Goal: Task Accomplishment & Management: Use online tool/utility

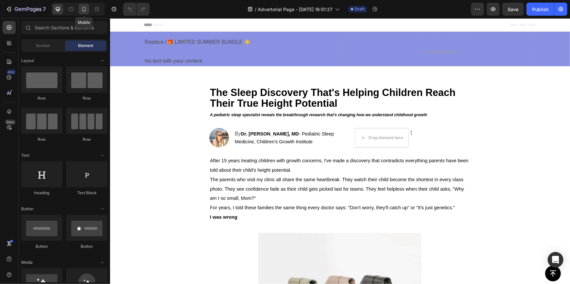
click at [85, 6] on icon at bounding box center [84, 9] width 7 height 7
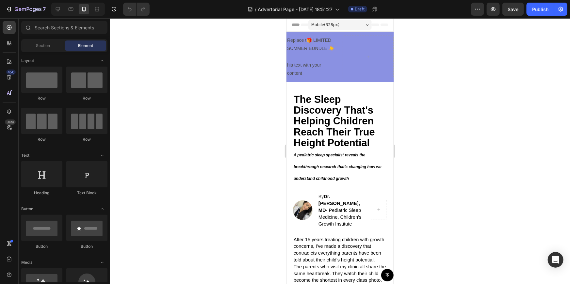
scroll to position [232, 0]
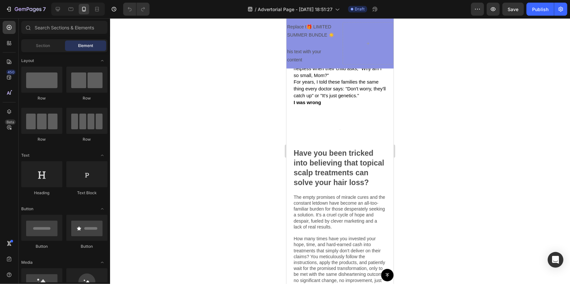
drag, startPoint x: 392, startPoint y: 248, endPoint x: 688, endPoint y: 266, distance: 296.1
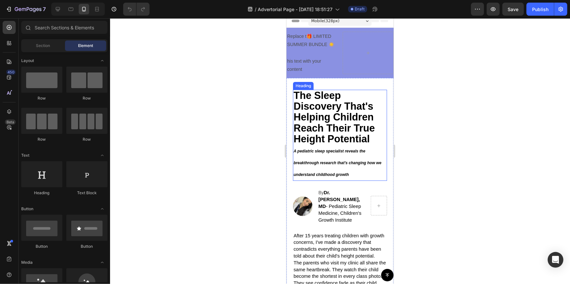
scroll to position [0, 0]
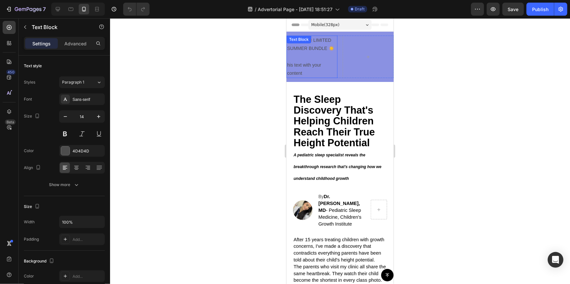
click at [315, 50] on p "Replace t🎁 LIMITED SUMMER BUNDLE ☀️" at bounding box center [312, 44] width 50 height 16
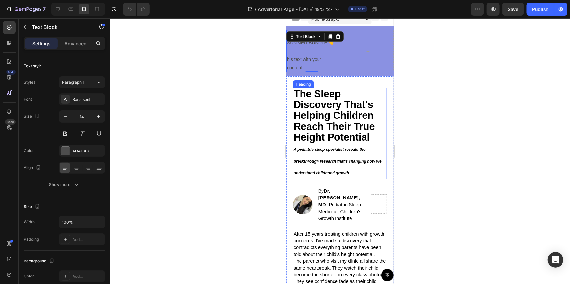
scroll to position [29, 0]
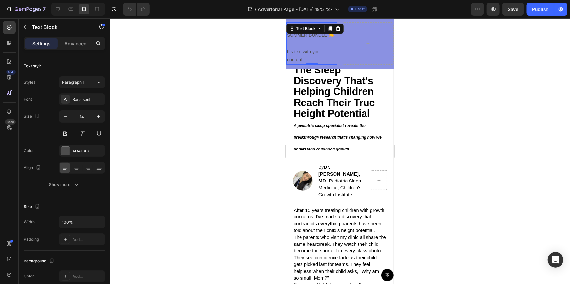
click at [488, 119] on div at bounding box center [340, 151] width 460 height 266
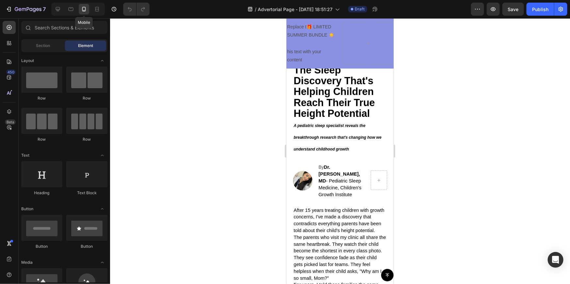
click at [82, 5] on div at bounding box center [84, 9] width 10 height 10
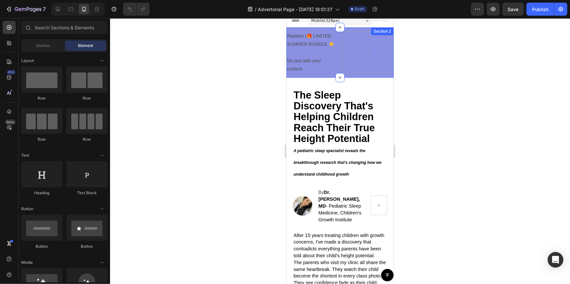
scroll to position [0, 0]
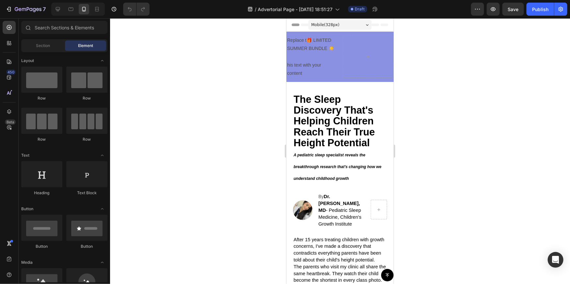
click at [343, 22] on div "Mobile ( 328 px)" at bounding box center [339, 25] width 63 height 10
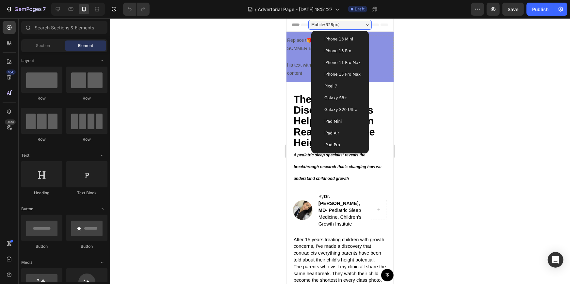
click at [341, 72] on span "iPhone 15 Pro Max" at bounding box center [342, 74] width 36 height 7
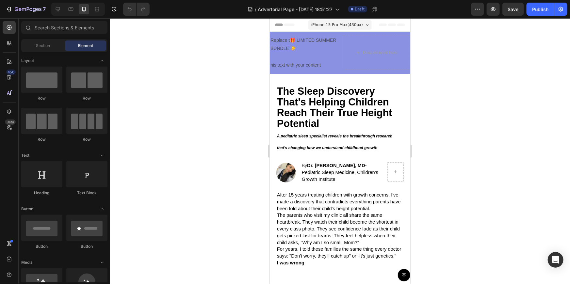
click at [333, 23] on span "iPhone 15 Pro Max ( 430 px)" at bounding box center [337, 24] width 52 height 7
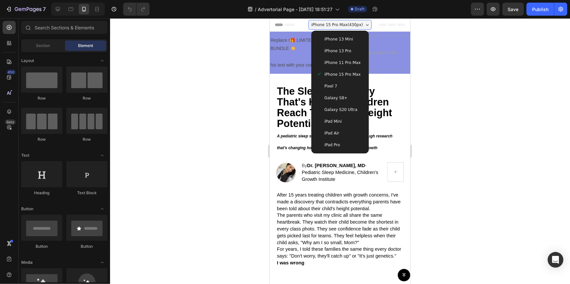
click at [457, 80] on div at bounding box center [340, 151] width 460 height 266
click at [488, 109] on div at bounding box center [340, 151] width 460 height 266
click at [393, 79] on div "The Sleep Discovery That's Helping Children Reach Their True Height Potential A…" at bounding box center [339, 175] width 140 height 205
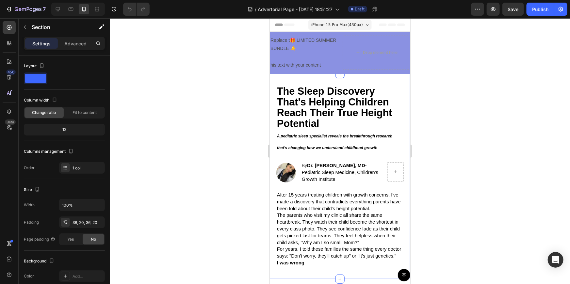
drag, startPoint x: 456, startPoint y: 84, endPoint x: 416, endPoint y: 83, distance: 39.2
click at [456, 84] on div at bounding box center [340, 151] width 460 height 266
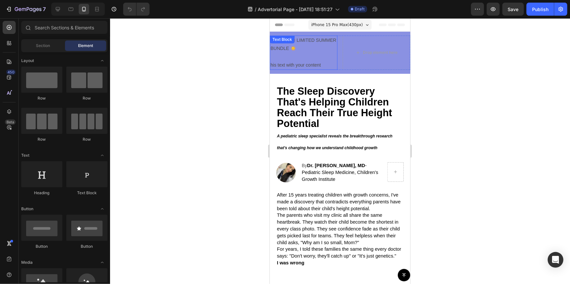
click at [317, 50] on p "Replace t🎁 LIMITED SUMMER BUNDLE ☀️" at bounding box center [303, 44] width 66 height 16
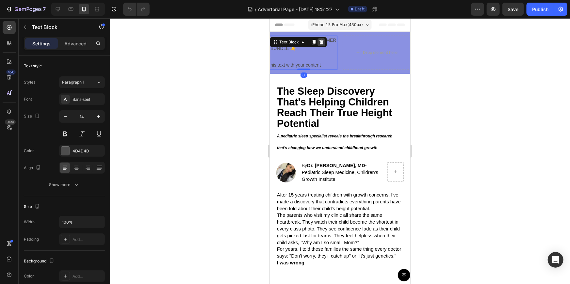
click at [320, 42] on icon at bounding box center [320, 41] width 5 height 5
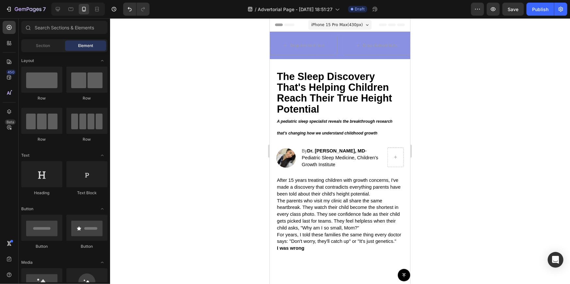
click at [443, 59] on div at bounding box center [340, 151] width 460 height 266
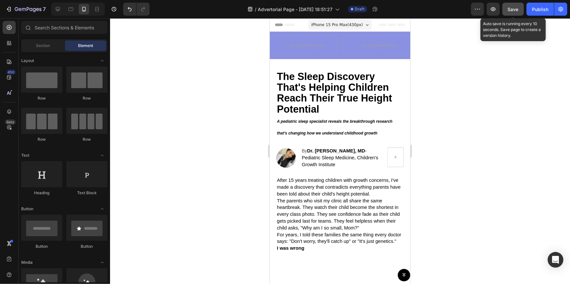
click at [516, 14] on button "Save" at bounding box center [513, 9] width 22 height 13
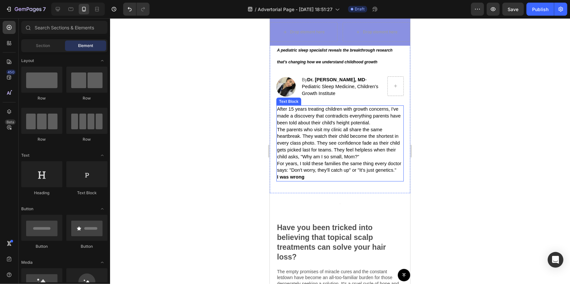
scroll to position [119, 0]
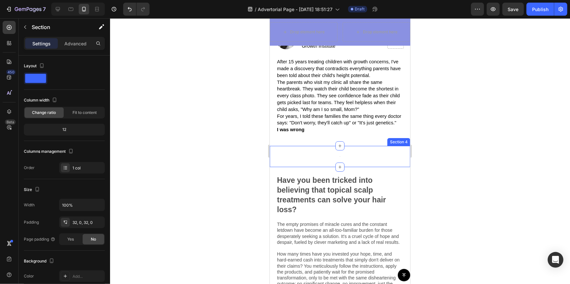
click at [320, 167] on div "Image Section 4" at bounding box center [339, 157] width 140 height 22
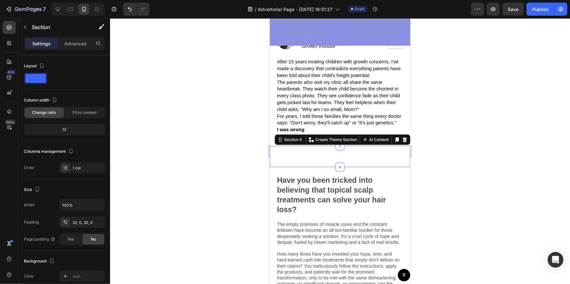
click at [437, 127] on div at bounding box center [340, 151] width 460 height 266
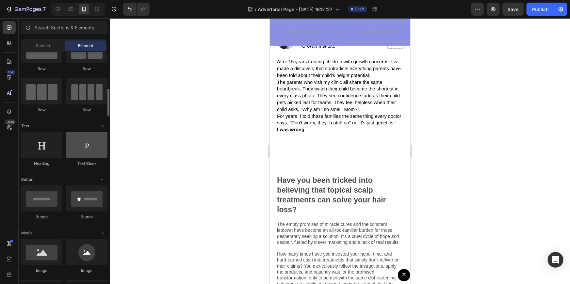
scroll to position [59, 0]
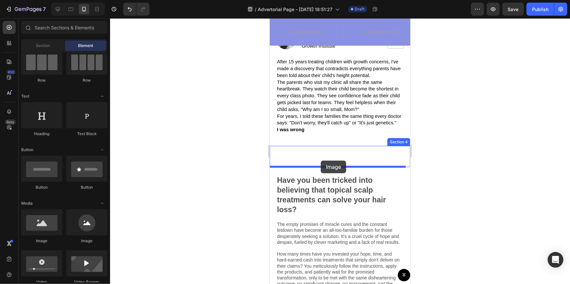
drag, startPoint x: 313, startPoint y: 234, endPoint x: 320, endPoint y: 160, distance: 74.2
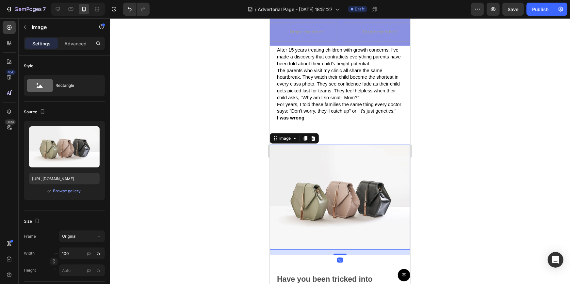
scroll to position [148, 0]
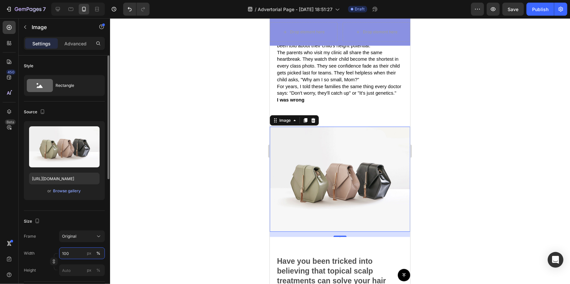
click at [64, 253] on input "100" at bounding box center [82, 254] width 46 height 12
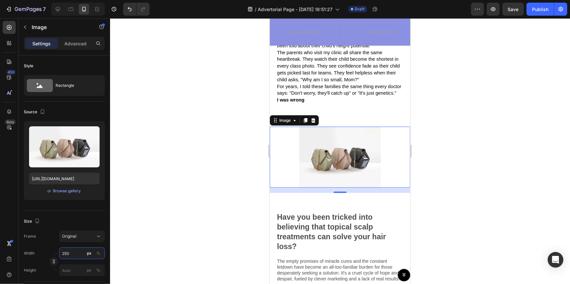
type input "250"
click at [152, 202] on div at bounding box center [340, 151] width 460 height 266
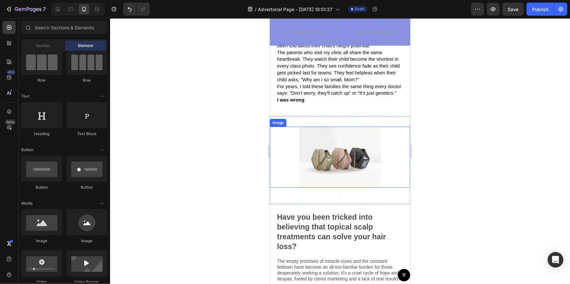
click at [530, 173] on div at bounding box center [340, 151] width 460 height 266
click at [367, 181] on img at bounding box center [340, 156] width 82 height 61
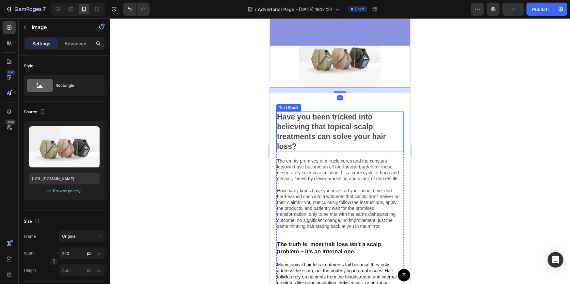
scroll to position [267, 0]
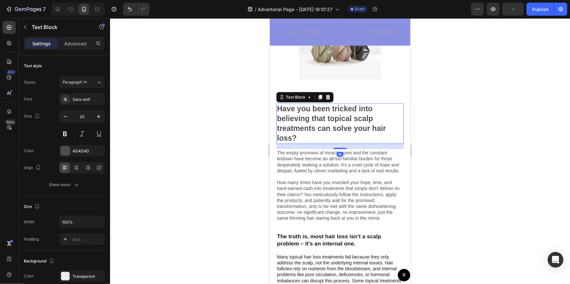
click at [355, 120] on p "Have you been tricked into believing that topical scalp treatments can solve yo…" at bounding box center [340, 123] width 126 height 39
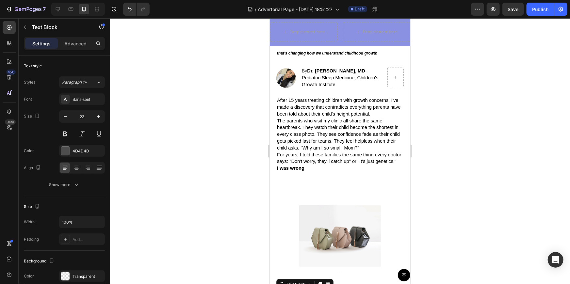
scroll to position [75, 0]
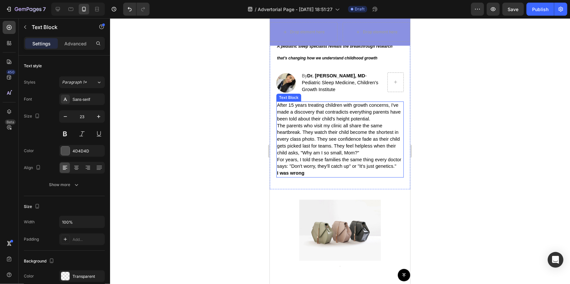
click at [314, 117] on span "After 15 years treating children with growth concerns, I've made a discovery th…" at bounding box center [339, 111] width 124 height 19
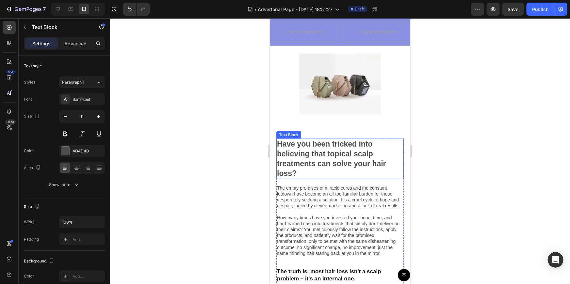
scroll to position [224, 0]
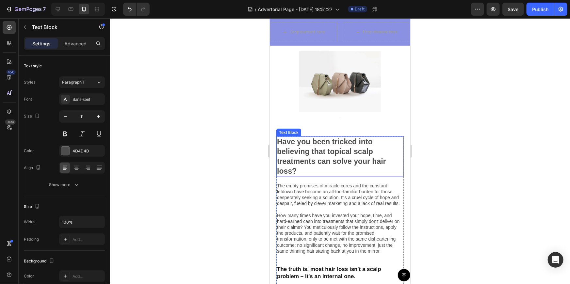
click at [304, 167] on p "Have you been tricked into believing that topical scalp treatments can solve yo…" at bounding box center [340, 156] width 126 height 39
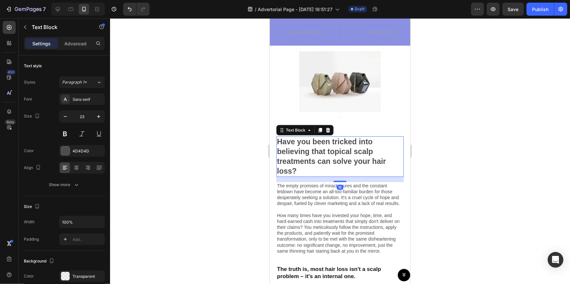
click at [305, 166] on p "Have you been tricked into believing that topical scalp treatments can solve yo…" at bounding box center [340, 156] width 126 height 39
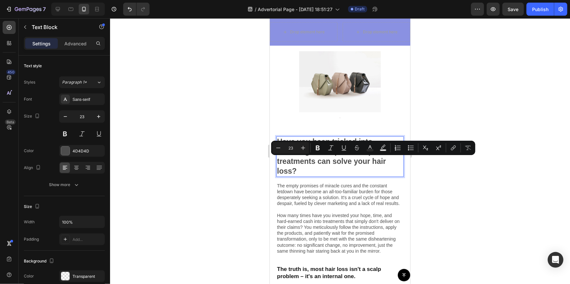
click at [322, 172] on p "Have you been tricked into believing that topical scalp treatments can solve yo…" at bounding box center [340, 156] width 126 height 39
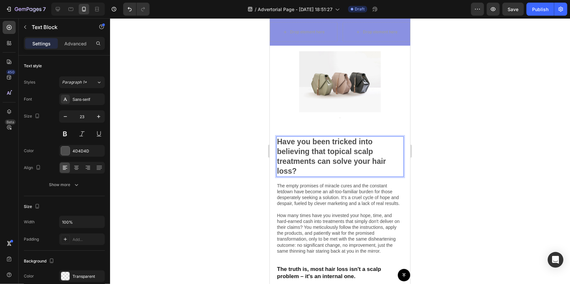
click at [277, 150] on p "Have you been tricked into believing that topical scalp treatments can solve yo…" at bounding box center [340, 156] width 126 height 39
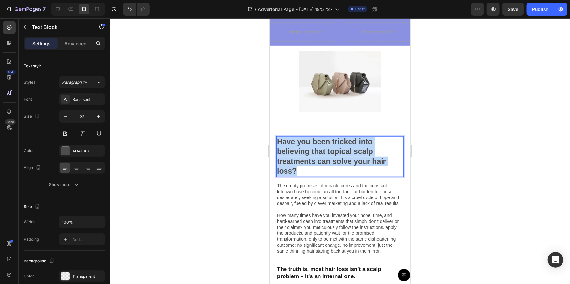
drag, startPoint x: 277, startPoint y: 150, endPoint x: 336, endPoint y: 178, distance: 65.0
click at [336, 176] on p "Have you been tricked into believing that topical scalp treatments can solve yo…" at bounding box center [340, 156] width 126 height 39
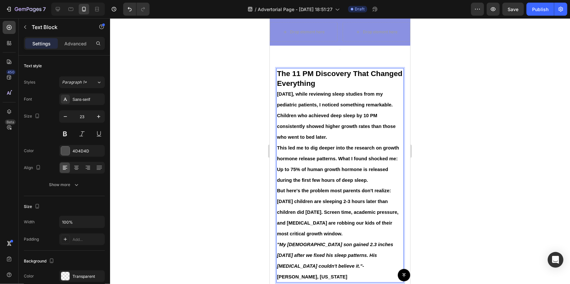
scroll to position [303, 0]
click at [281, 93] on span "[DATE], while reviewing sleep studies from my pediatric patients, I noticed som…" at bounding box center [336, 115] width 119 height 48
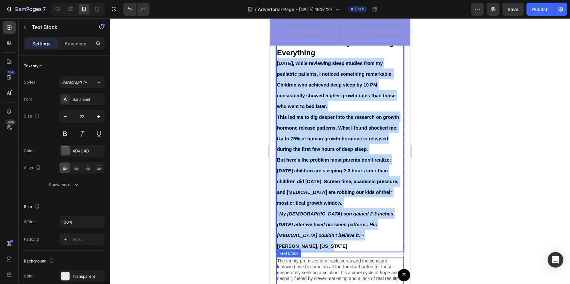
scroll to position [362, 0]
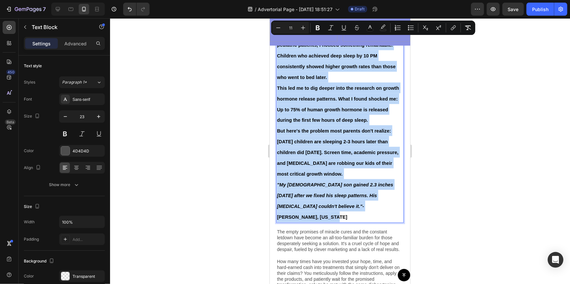
drag, startPoint x: 277, startPoint y: 92, endPoint x: 376, endPoint y: 213, distance: 155.7
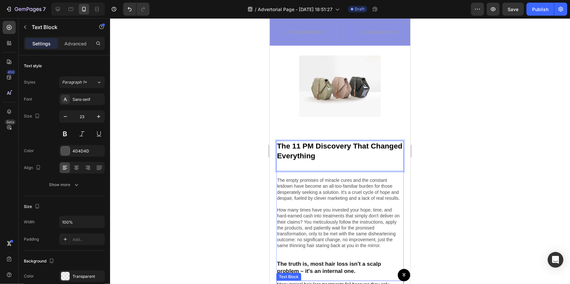
scroll to position [184, 0]
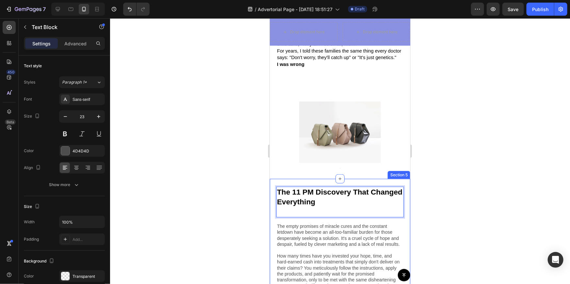
click at [526, 149] on div at bounding box center [340, 151] width 460 height 266
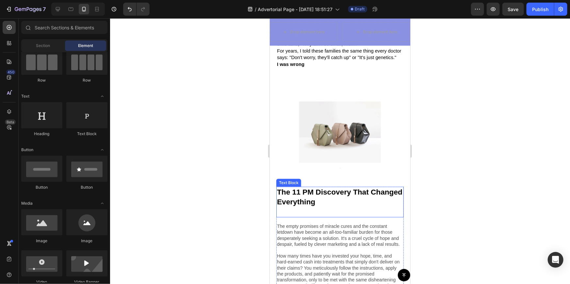
click at [352, 201] on p "The 11 PM Discovery That Changed Everything" at bounding box center [340, 197] width 126 height 20
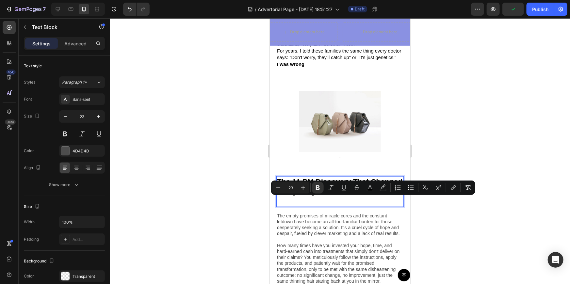
click at [290, 206] on p "Rich Text Editor. Editing area: main" at bounding box center [340, 201] width 126 height 10
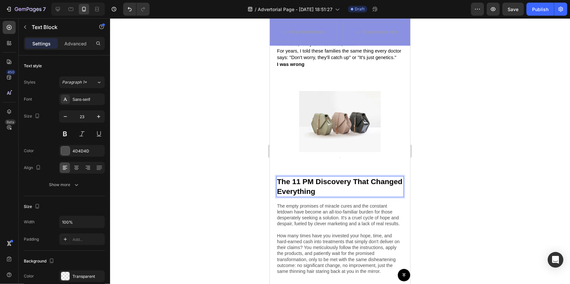
click at [451, 164] on div at bounding box center [340, 151] width 460 height 266
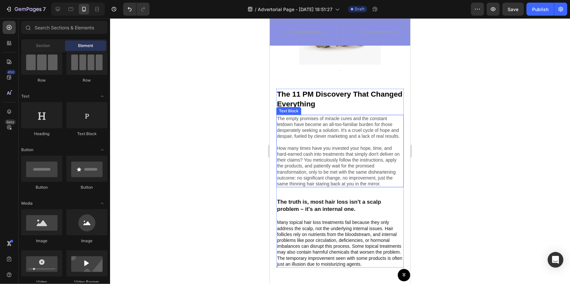
scroll to position [273, 0]
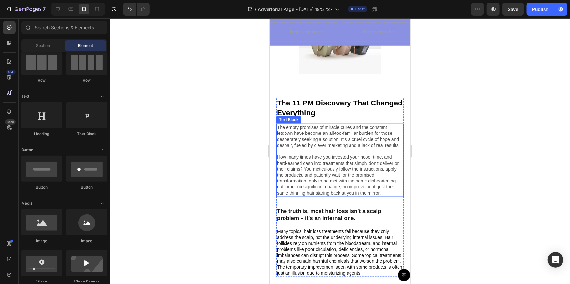
click at [307, 153] on p "The empty promises of miracle cures and the constant letdown have become an all…" at bounding box center [340, 159] width 126 height 71
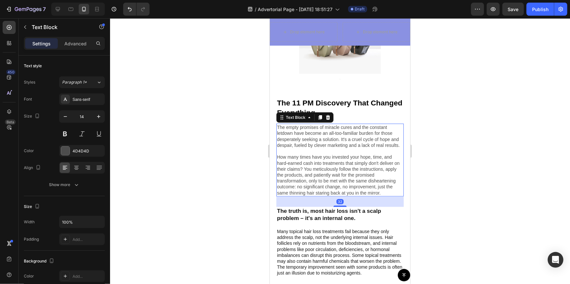
click at [290, 137] on p "The empty promises of miracle cures and the constant letdown have become an all…" at bounding box center [340, 159] width 126 height 71
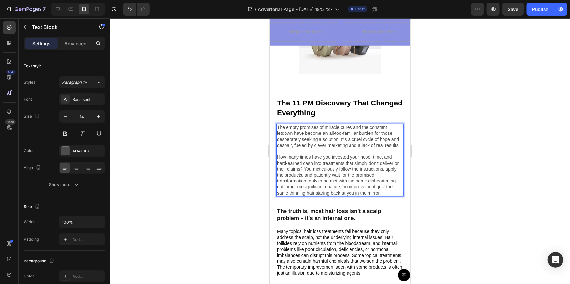
click at [280, 125] on p "The empty promises of miracle cures and the constant letdown have become an all…" at bounding box center [340, 159] width 126 height 71
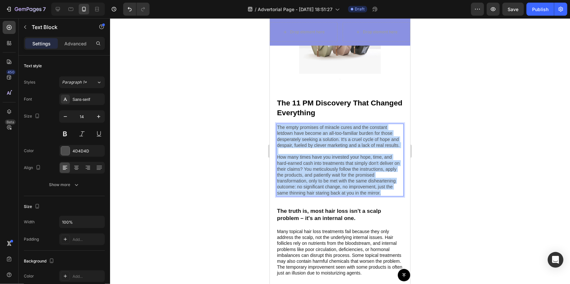
drag, startPoint x: 278, startPoint y: 126, endPoint x: 381, endPoint y: 197, distance: 125.4
click at [381, 195] on p "The empty promises of miracle cures and the constant letdown have become an all…" at bounding box center [340, 159] width 126 height 71
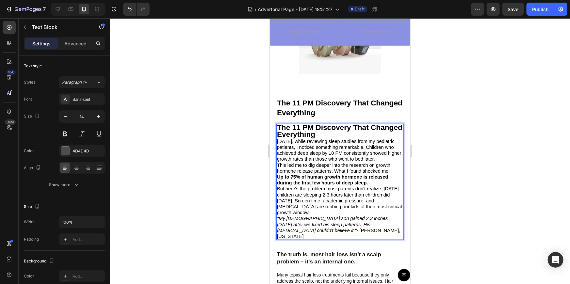
click at [290, 128] on strong "The 11 PM Discovery That Changed Everything" at bounding box center [339, 130] width 125 height 15
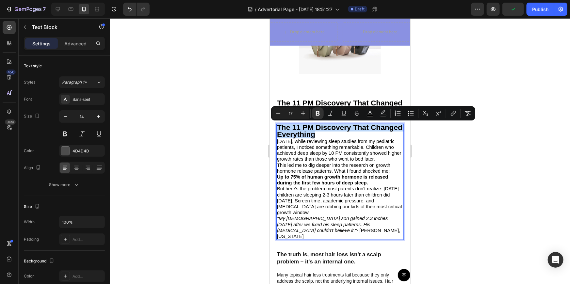
drag, startPoint x: 277, startPoint y: 126, endPoint x: 354, endPoint y: 132, distance: 77.6
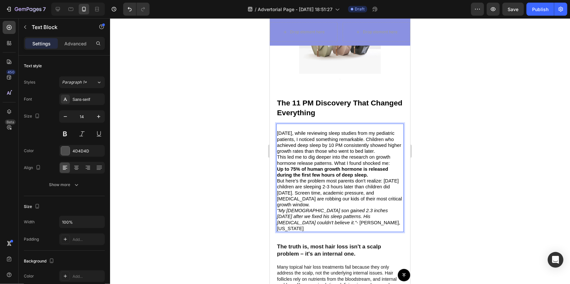
click at [276, 134] on div "[DATE], while reviewing sleep studies from my pediatric patients, I noticed som…" at bounding box center [339, 177] width 127 height 108
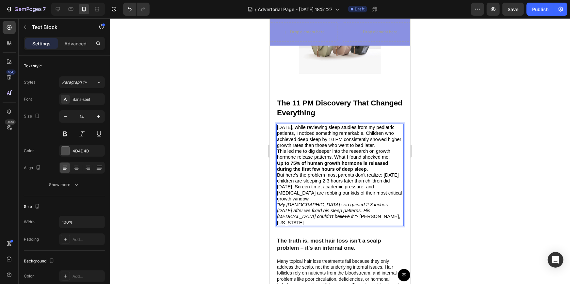
click at [520, 153] on div at bounding box center [340, 151] width 460 height 266
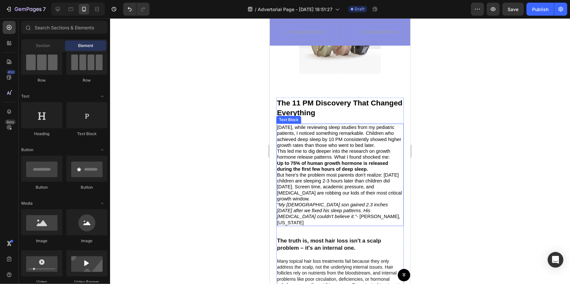
click at [385, 148] on p "[DATE], while reviewing sleep studies from my pediatric patients, I noticed som…" at bounding box center [340, 136] width 126 height 24
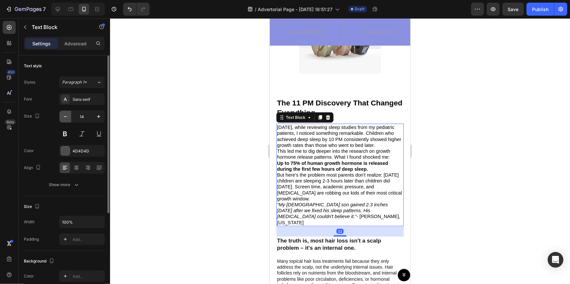
click at [63, 118] on icon "button" at bounding box center [65, 116] width 7 height 7
click at [65, 118] on icon "button" at bounding box center [65, 116] width 7 height 7
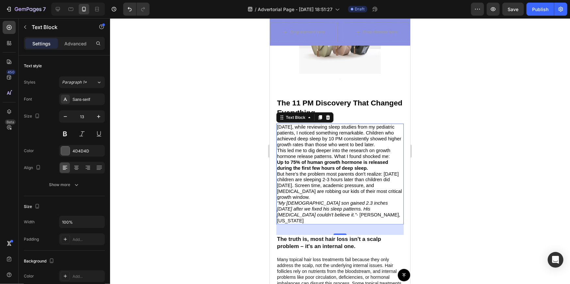
type input "12"
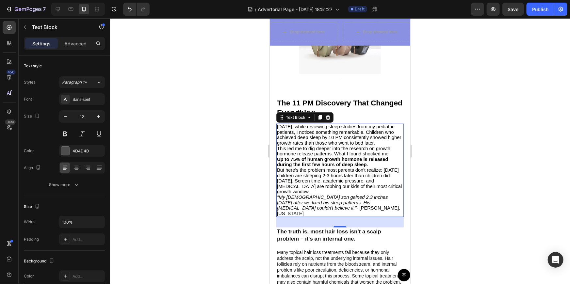
click at [467, 153] on div at bounding box center [340, 151] width 460 height 266
click at [298, 207] on icon ""My [DEMOGRAPHIC_DATA] son gained 2.3 inches [DATE] after we fixed his sleep pa…" at bounding box center [332, 202] width 111 height 16
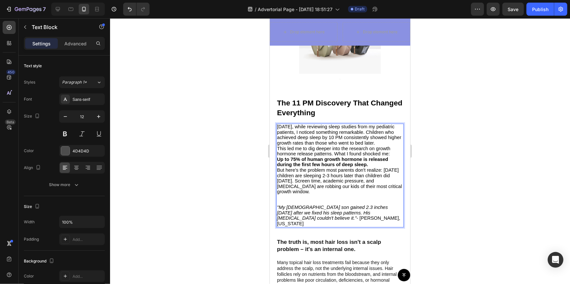
click at [351, 222] on p ""My [DEMOGRAPHIC_DATA] son gained 2.3 inches [DATE] after we fixed his sleep pa…" at bounding box center [340, 211] width 126 height 32
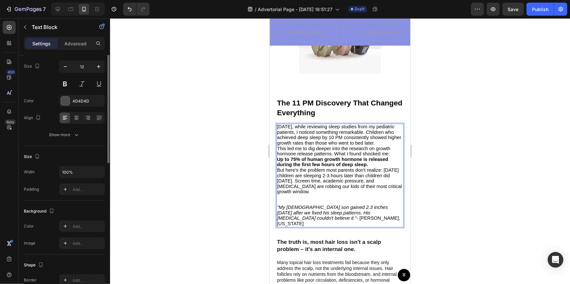
scroll to position [0, 0]
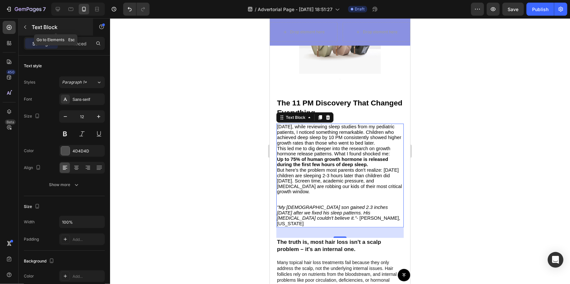
click at [26, 23] on button "button" at bounding box center [25, 27] width 10 height 10
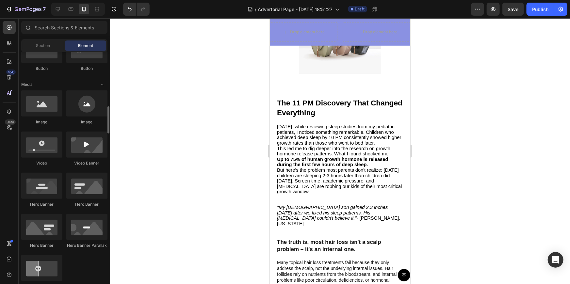
scroll to position [297, 0]
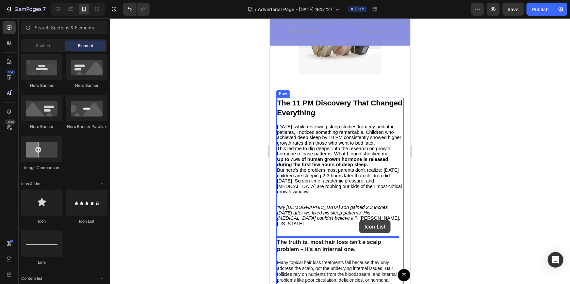
drag, startPoint x: 378, startPoint y: 224, endPoint x: 359, endPoint y: 220, distance: 19.7
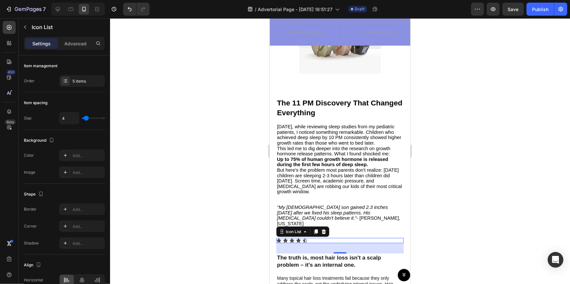
click at [424, 218] on div at bounding box center [340, 151] width 460 height 266
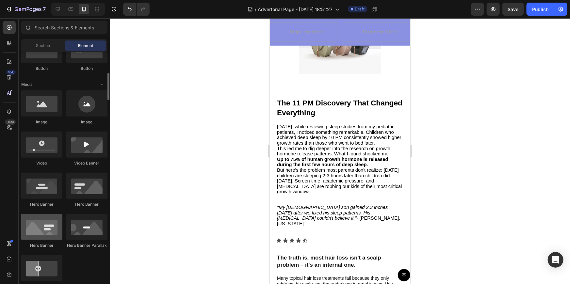
scroll to position [148, 0]
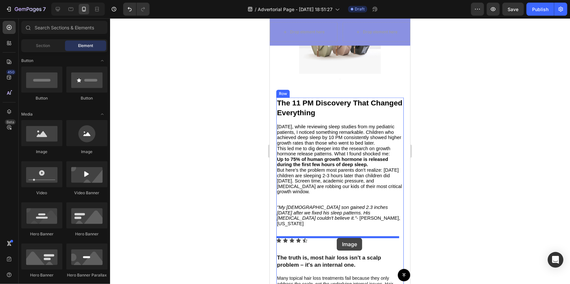
drag, startPoint x: 347, startPoint y: 154, endPoint x: 337, endPoint y: 238, distance: 83.9
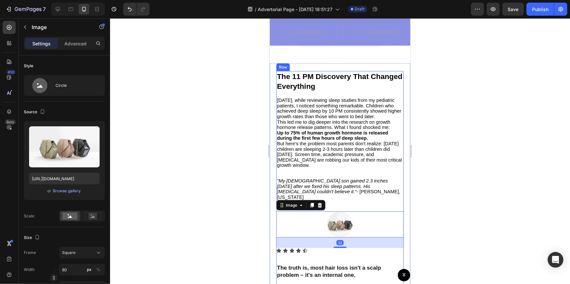
scroll to position [303, 0]
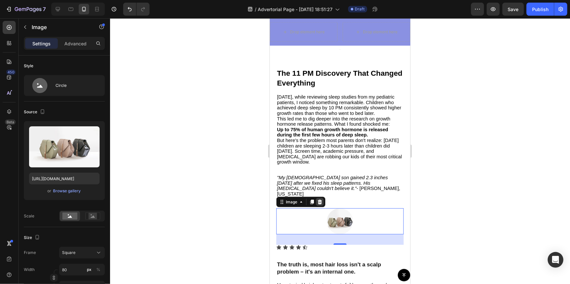
click at [319, 203] on icon at bounding box center [319, 201] width 4 height 5
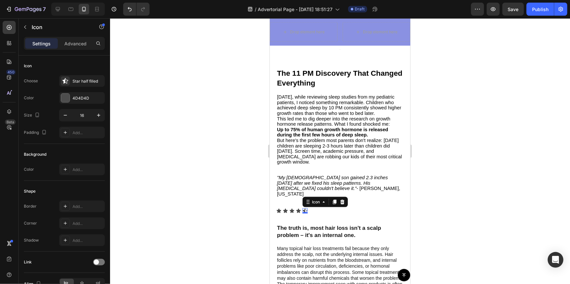
click at [303, 212] on div "Icon 0" at bounding box center [304, 210] width 5 height 5
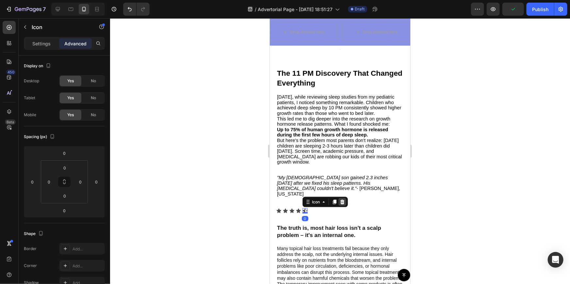
click at [343, 202] on icon at bounding box center [342, 201] width 4 height 5
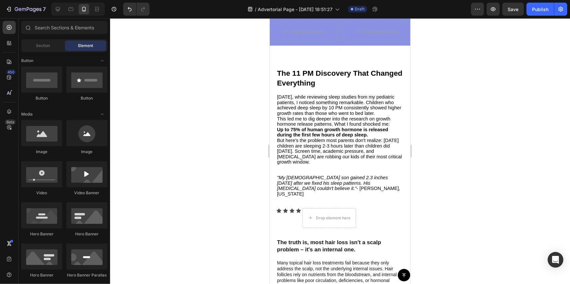
click at [212, 183] on div at bounding box center [340, 151] width 460 height 266
drag, startPoint x: 393, startPoint y: 161, endPoint x: 324, endPoint y: 210, distance: 84.8
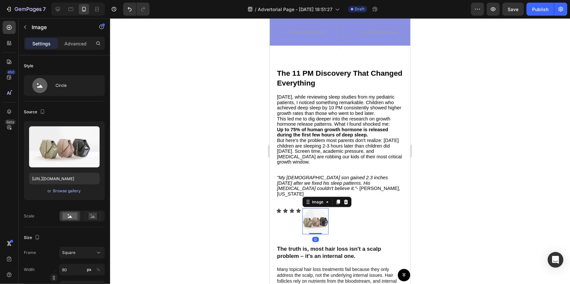
click at [423, 191] on div at bounding box center [340, 151] width 460 height 266
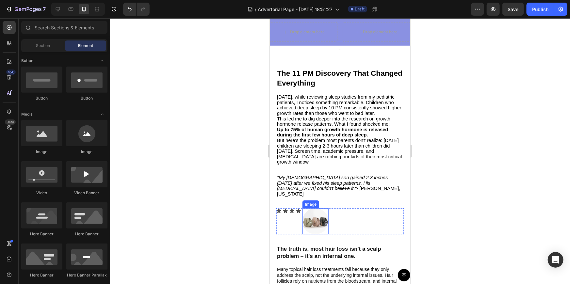
click at [312, 215] on img at bounding box center [315, 221] width 26 height 26
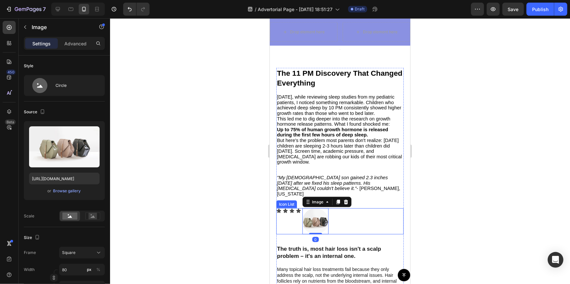
click at [295, 212] on div "Icon Icon Icon Icon Image 0" at bounding box center [339, 221] width 127 height 26
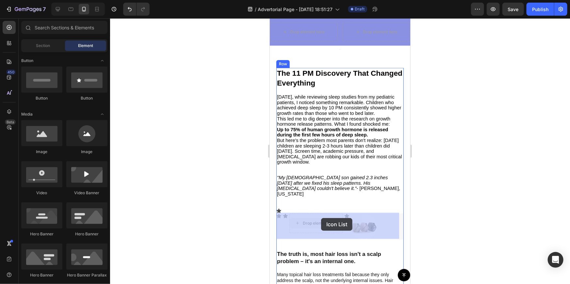
drag, startPoint x: 314, startPoint y: 219, endPoint x: 320, endPoint y: 218, distance: 5.3
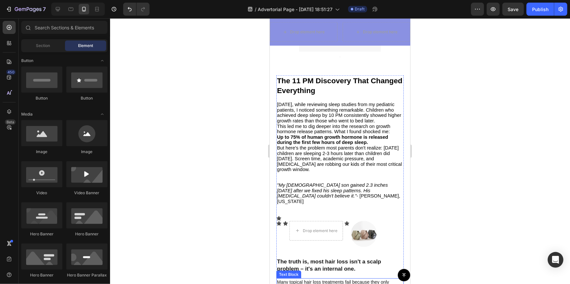
scroll to position [313, 0]
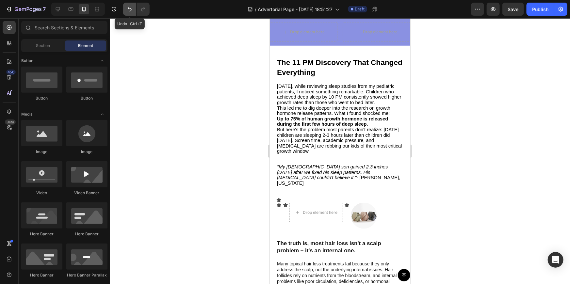
click at [129, 9] on icon "Undo/Redo" at bounding box center [129, 9] width 7 height 7
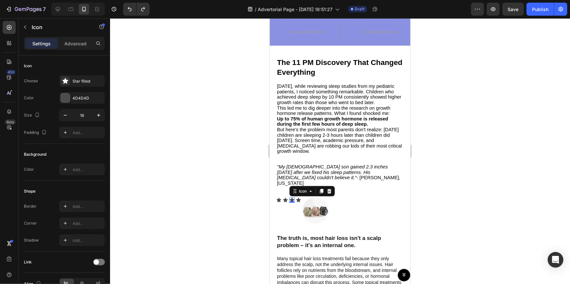
click at [293, 197] on icon at bounding box center [291, 199] width 5 height 5
click at [300, 199] on div "Icon 0" at bounding box center [298, 199] width 5 height 5
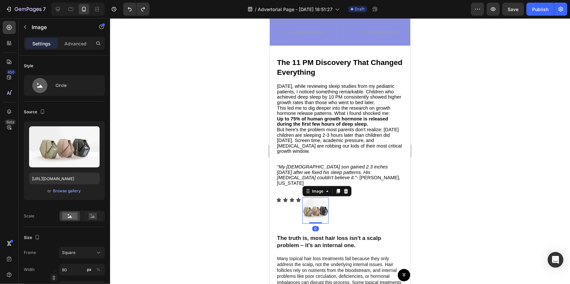
click at [302, 199] on div at bounding box center [315, 210] width 26 height 26
click at [290, 198] on icon at bounding box center [291, 199] width 5 height 5
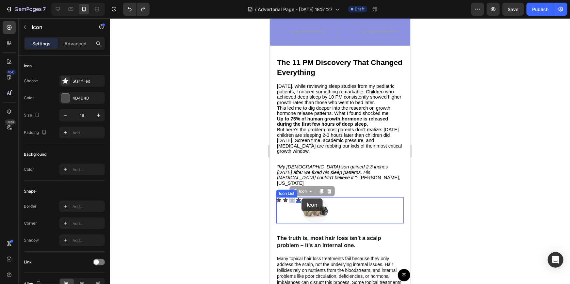
drag, startPoint x: 291, startPoint y: 198, endPoint x: 301, endPoint y: 198, distance: 10.5
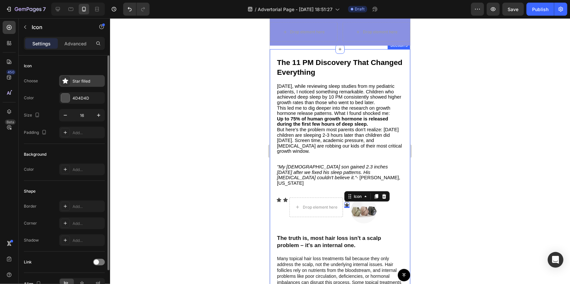
click at [86, 82] on div "Star filled" at bounding box center [87, 81] width 31 height 6
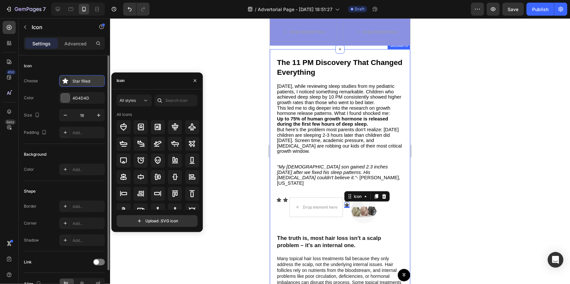
click at [68, 78] on icon at bounding box center [65, 81] width 7 height 7
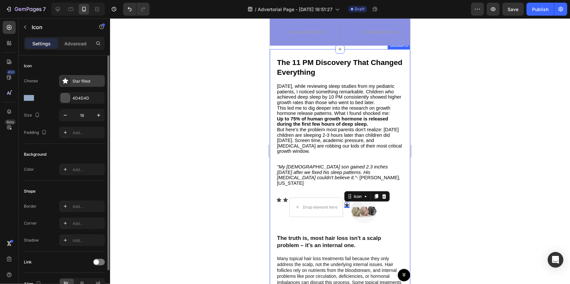
click at [67, 78] on icon at bounding box center [65, 81] width 7 height 7
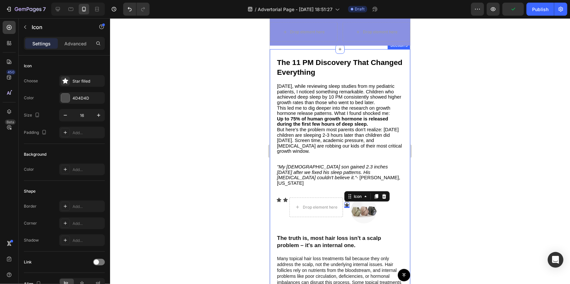
click at [211, 126] on div at bounding box center [340, 151] width 460 height 266
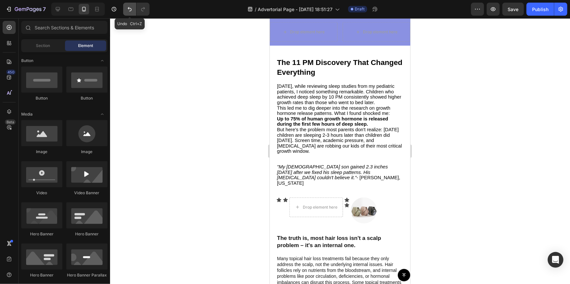
click at [124, 9] on button "Undo/Redo" at bounding box center [129, 9] width 13 height 13
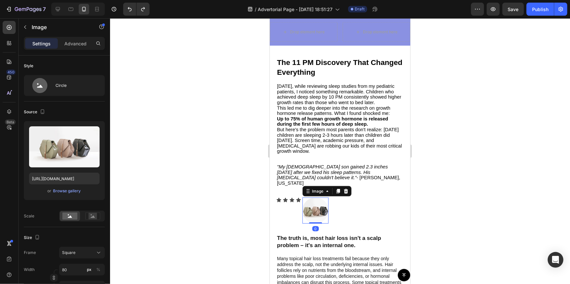
click at [312, 213] on img at bounding box center [315, 210] width 26 height 26
click at [206, 139] on div at bounding box center [340, 151] width 460 height 266
click at [313, 215] on img at bounding box center [315, 210] width 26 height 26
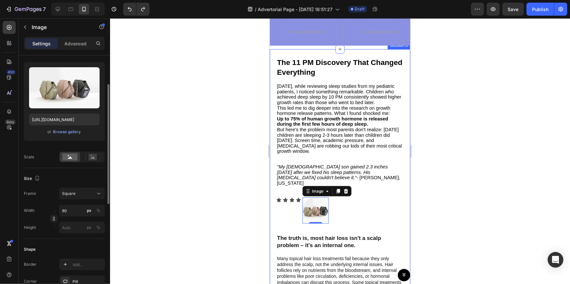
scroll to position [119, 0]
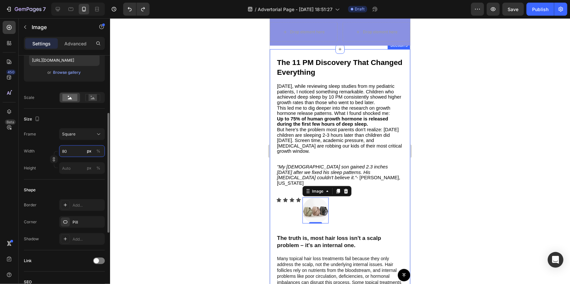
click at [63, 152] on input "80" at bounding box center [82, 151] width 46 height 12
type input "5"
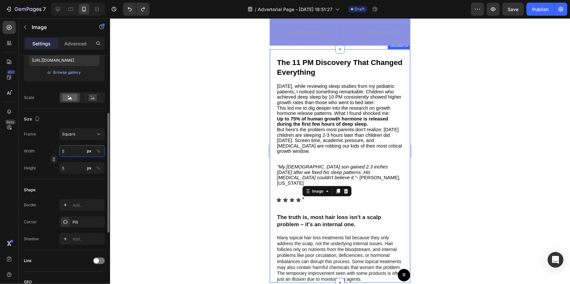
type input "50"
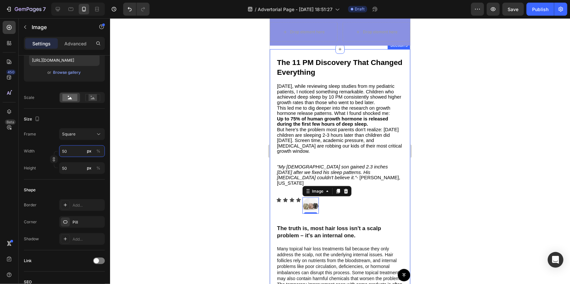
type input "50"
click at [184, 157] on div at bounding box center [340, 151] width 460 height 266
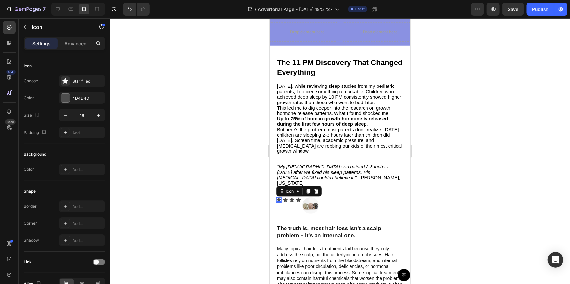
click at [281, 197] on icon at bounding box center [278, 199] width 5 height 5
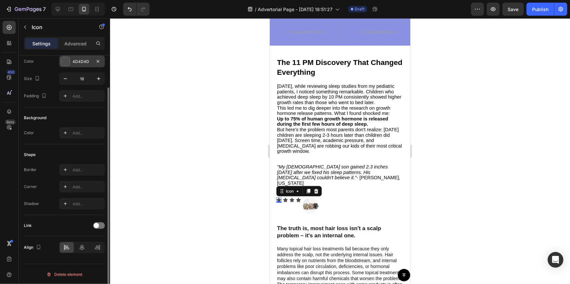
click at [67, 61] on div at bounding box center [65, 61] width 8 height 8
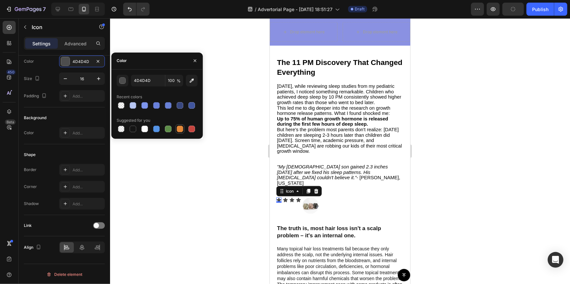
click at [181, 127] on div at bounding box center [180, 129] width 7 height 7
type input "E4893A"
click at [232, 149] on div at bounding box center [340, 151] width 460 height 266
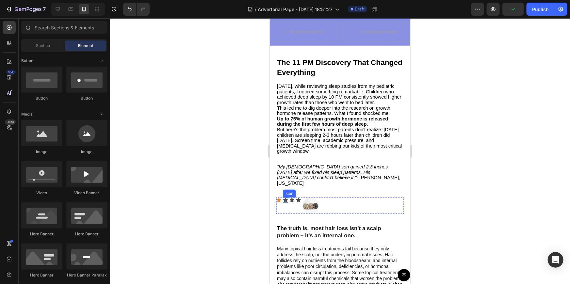
click at [282, 199] on div "Icon" at bounding box center [284, 199] width 5 height 5
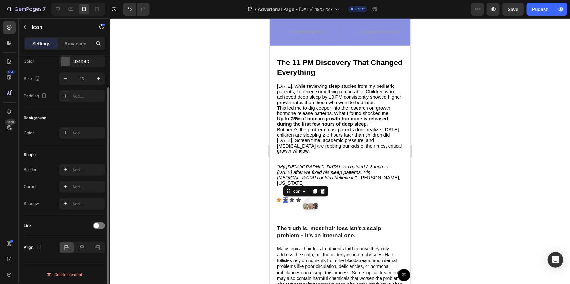
scroll to position [7, 0]
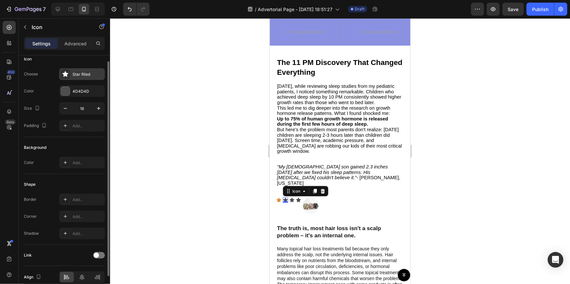
click at [64, 75] on icon at bounding box center [65, 74] width 6 height 6
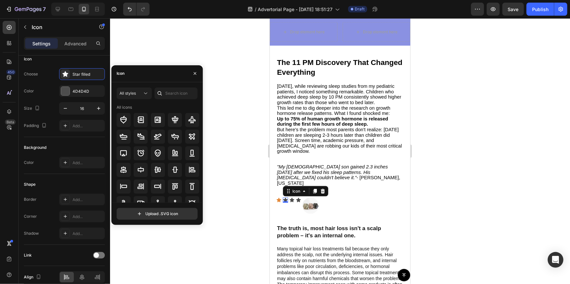
click at [219, 108] on div at bounding box center [340, 151] width 460 height 266
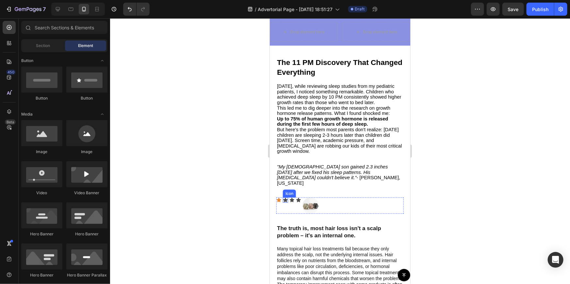
click at [284, 200] on div "Icon" at bounding box center [284, 199] width 5 height 5
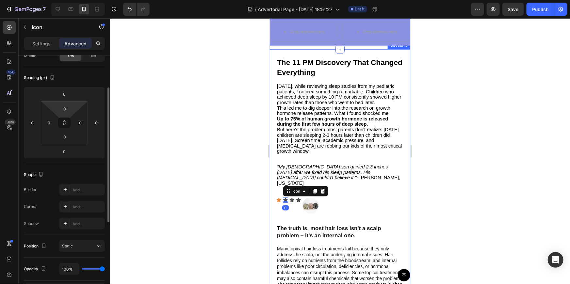
scroll to position [0, 0]
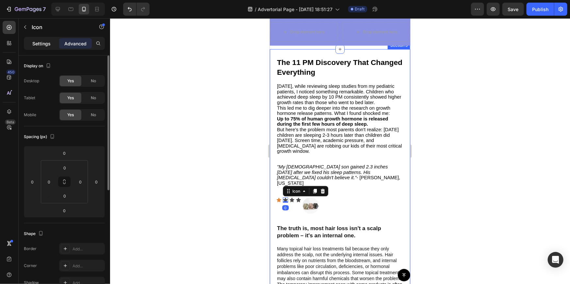
click at [48, 46] on p "Settings" at bounding box center [41, 43] width 18 height 7
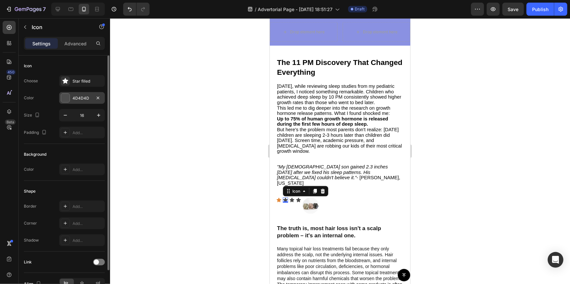
click at [66, 96] on div at bounding box center [65, 98] width 8 height 8
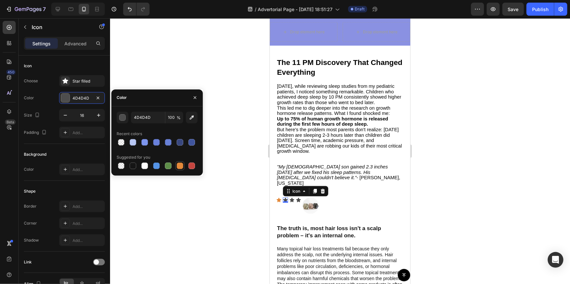
click at [177, 164] on div at bounding box center [180, 166] width 7 height 7
type input "E4893A"
click at [233, 199] on div at bounding box center [340, 151] width 460 height 266
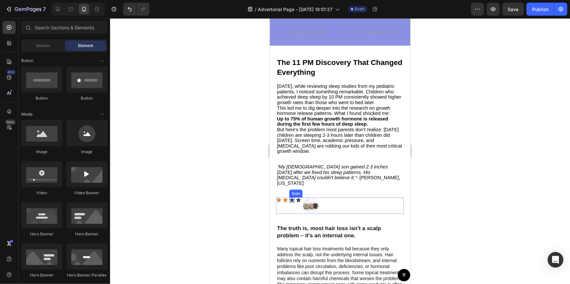
click at [291, 199] on div "Icon" at bounding box center [291, 199] width 5 height 5
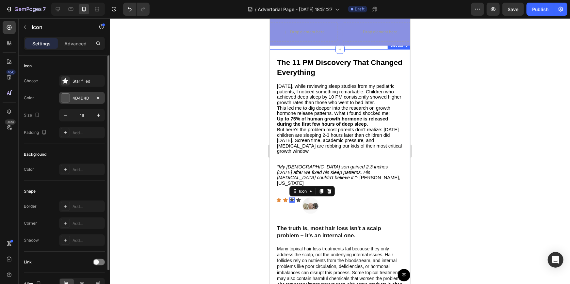
click at [67, 97] on div at bounding box center [65, 98] width 8 height 8
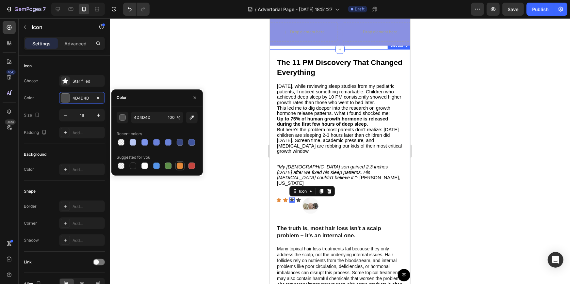
click at [180, 165] on div at bounding box center [180, 166] width 7 height 7
type input "E4893A"
click at [264, 188] on div at bounding box center [340, 151] width 460 height 266
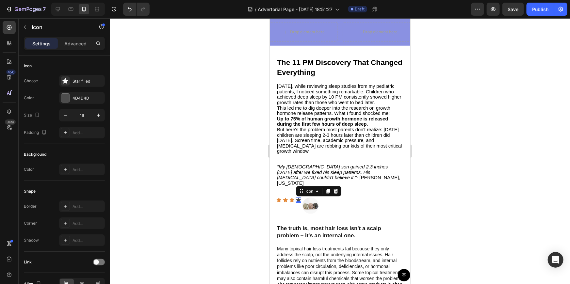
drag, startPoint x: 296, startPoint y: 199, endPoint x: 488, endPoint y: 194, distance: 191.7
click at [296, 199] on div "Icon 0" at bounding box center [298, 199] width 5 height 5
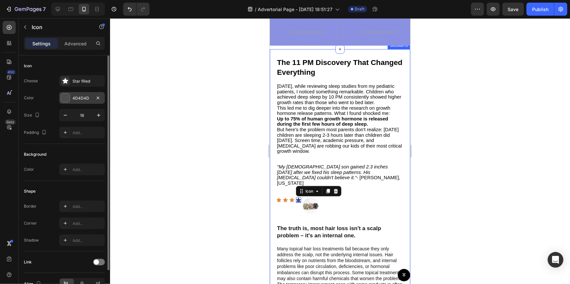
click at [66, 95] on div at bounding box center [65, 98] width 8 height 8
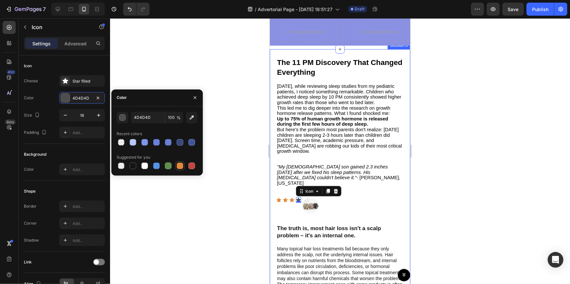
click at [177, 165] on div at bounding box center [180, 166] width 7 height 7
type input "E4893A"
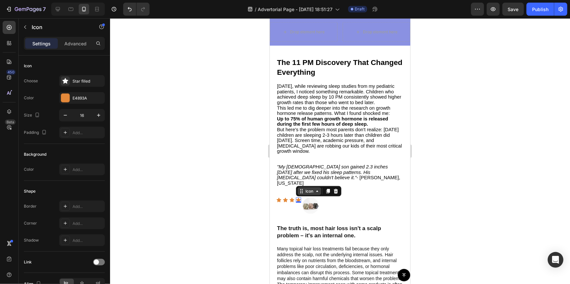
click at [315, 189] on icon at bounding box center [316, 190] width 5 height 5
click at [238, 195] on div at bounding box center [340, 151] width 460 height 266
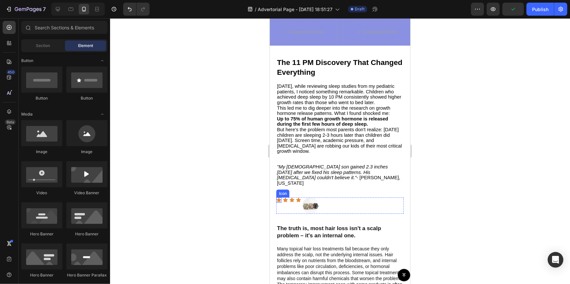
click at [279, 199] on div "Icon" at bounding box center [278, 199] width 5 height 5
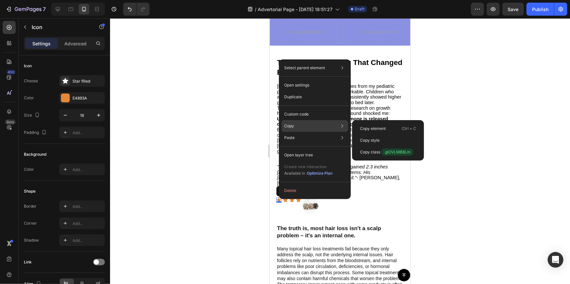
click at [296, 123] on div "Copy Copy element Ctrl + C Copy style Copy class .glOVLMB8Lm" at bounding box center [314, 126] width 67 height 12
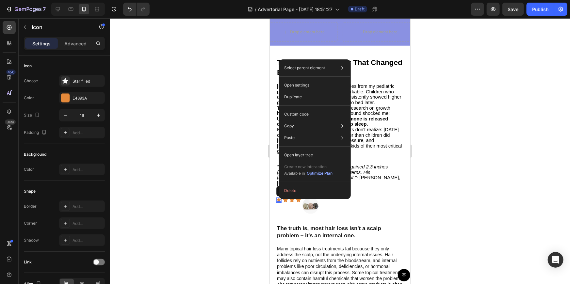
click at [417, 189] on div at bounding box center [340, 151] width 460 height 266
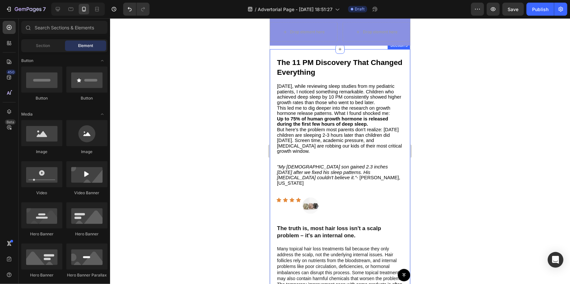
click at [275, 199] on div "The 11 PM Discovery That Changed Everything Text Block [DATE], while reviewing …" at bounding box center [339, 171] width 140 height 245
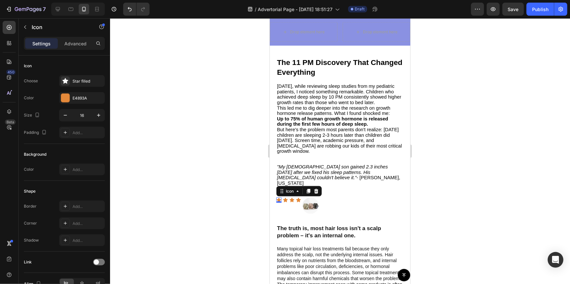
click at [280, 198] on icon at bounding box center [278, 200] width 5 height 4
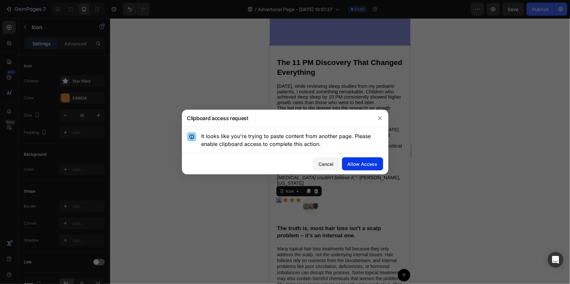
click at [370, 164] on div "Allow Access" at bounding box center [362, 164] width 30 height 7
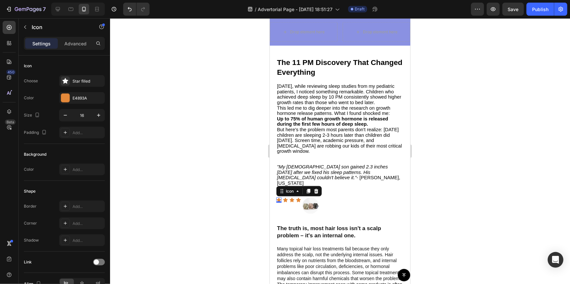
click at [277, 200] on div "0" at bounding box center [278, 202] width 7 height 5
click at [25, 27] on icon "button" at bounding box center [25, 27] width 2 height 4
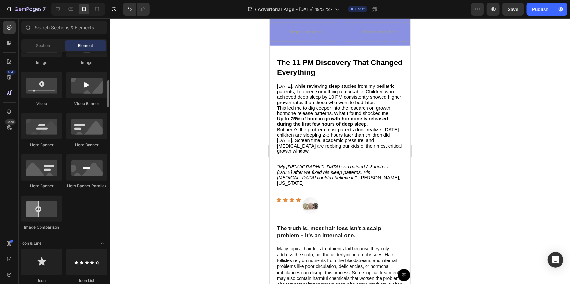
scroll to position [297, 0]
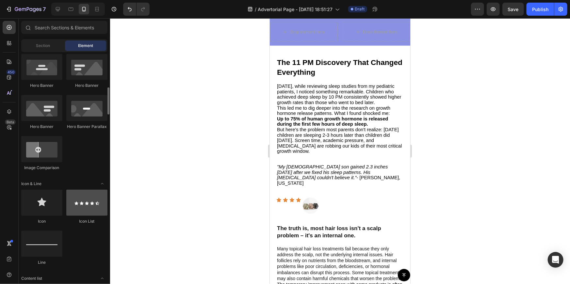
click at [91, 212] on div at bounding box center [86, 203] width 41 height 26
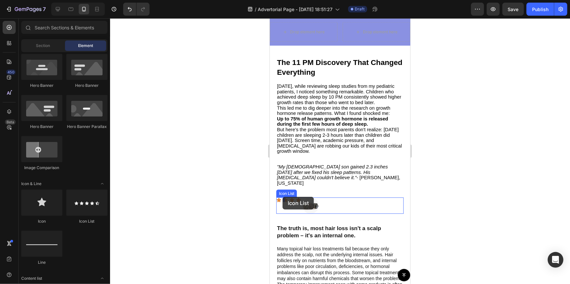
drag, startPoint x: 480, startPoint y: 236, endPoint x: 282, endPoint y: 197, distance: 201.3
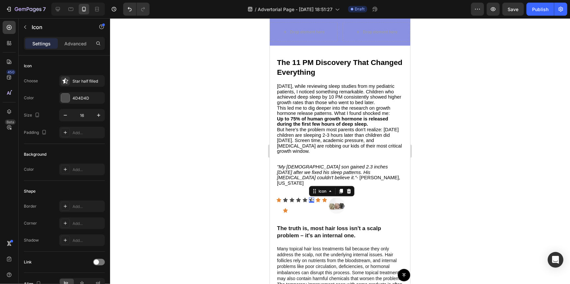
drag, startPoint x: 308, startPoint y: 197, endPoint x: 312, endPoint y: 199, distance: 4.2
click at [309, 198] on icon at bounding box center [311, 199] width 5 height 5
click at [71, 82] on div "Star half filled" at bounding box center [82, 81] width 46 height 12
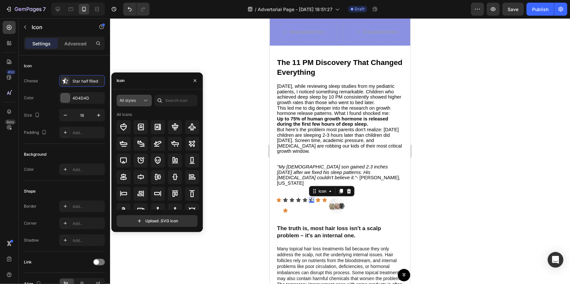
click at [137, 99] on div "All styles" at bounding box center [131, 101] width 23 height 6
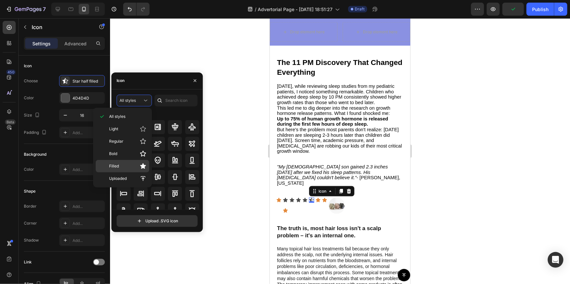
click at [142, 160] on div "Filled" at bounding box center [123, 166] width 54 height 12
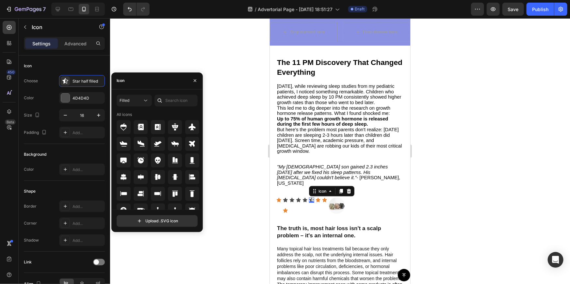
click at [252, 170] on div at bounding box center [340, 151] width 460 height 266
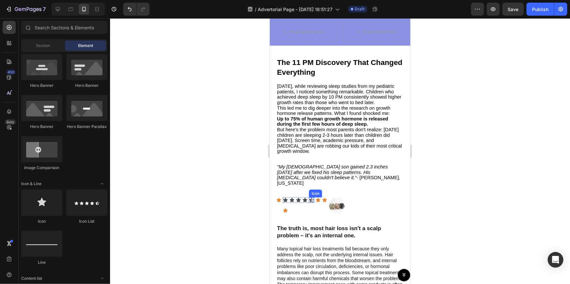
click at [312, 200] on div "Icon" at bounding box center [311, 199] width 5 height 5
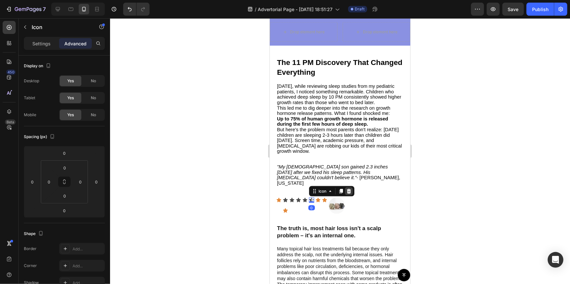
click at [350, 192] on icon at bounding box center [348, 190] width 4 height 5
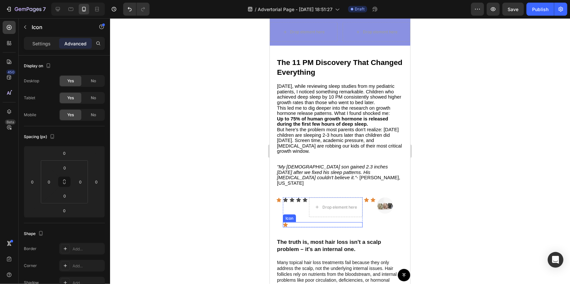
click at [286, 222] on icon at bounding box center [284, 224] width 5 height 5
click at [322, 215] on icon at bounding box center [322, 215] width 4 height 5
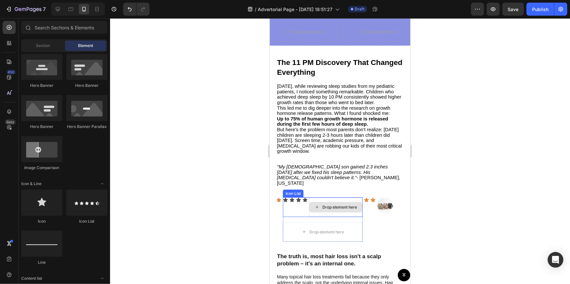
click at [335, 202] on div "Drop element here" at bounding box center [335, 207] width 53 height 10
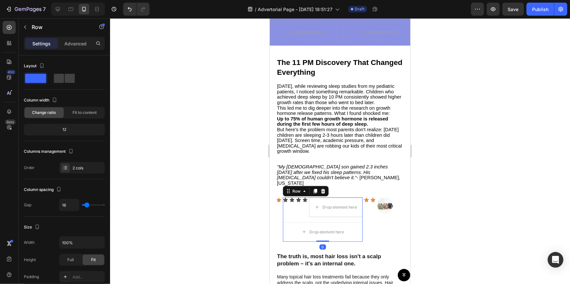
click at [325, 220] on div "Icon Icon Icon Icon Drop element here Icon List Drop element here Row 0" at bounding box center [322, 219] width 80 height 44
click at [356, 207] on div "Drop element here" at bounding box center [339, 206] width 35 height 5
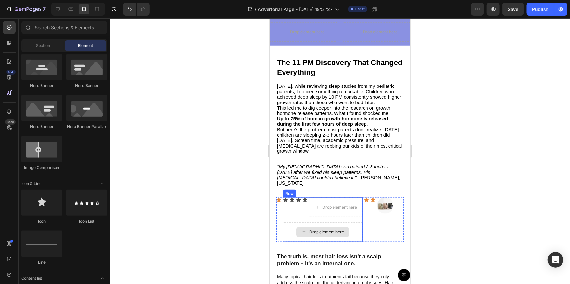
click at [307, 225] on div "Drop element here" at bounding box center [322, 232] width 80 height 20
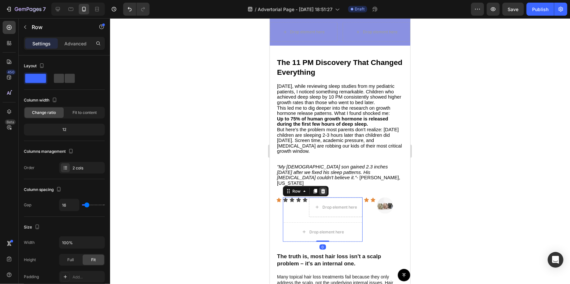
click at [323, 190] on icon at bounding box center [323, 190] width 4 height 5
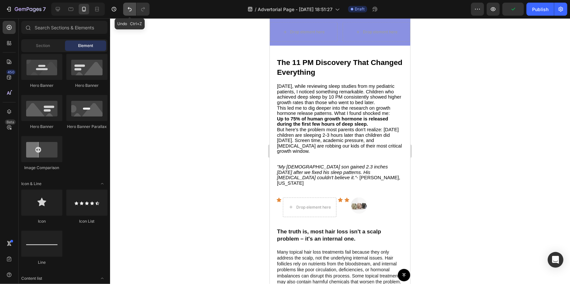
click at [125, 9] on button "Undo/Redo" at bounding box center [129, 9] width 13 height 13
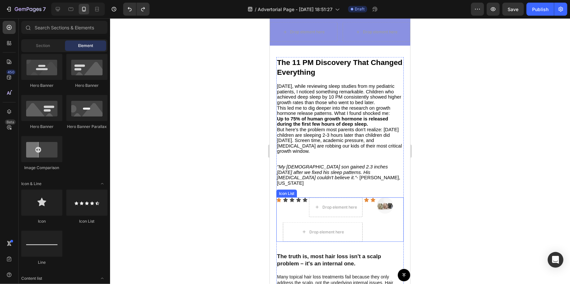
click at [368, 198] on icon at bounding box center [365, 199] width 5 height 5
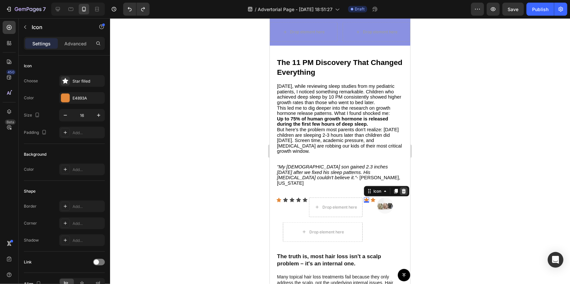
click at [404, 189] on icon at bounding box center [403, 190] width 4 height 5
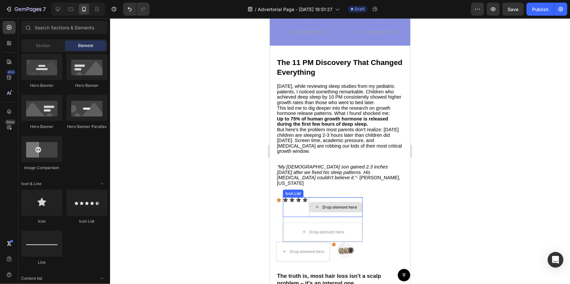
click at [327, 206] on div "Drop element here" at bounding box center [339, 206] width 35 height 5
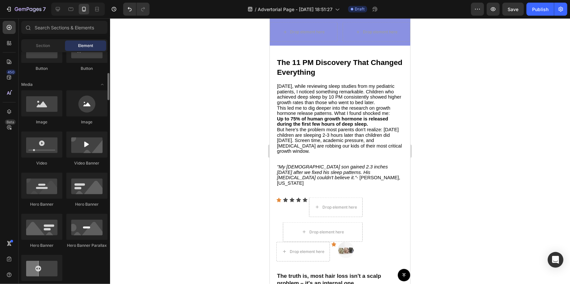
scroll to position [119, 0]
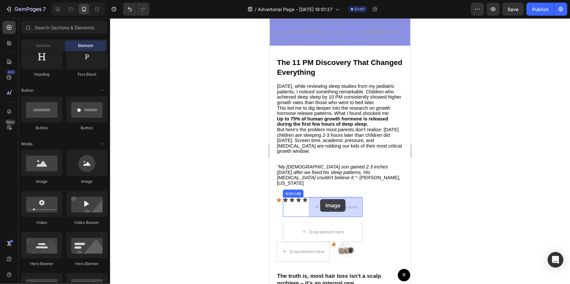
drag, startPoint x: 359, startPoint y: 181, endPoint x: 320, endPoint y: 199, distance: 42.7
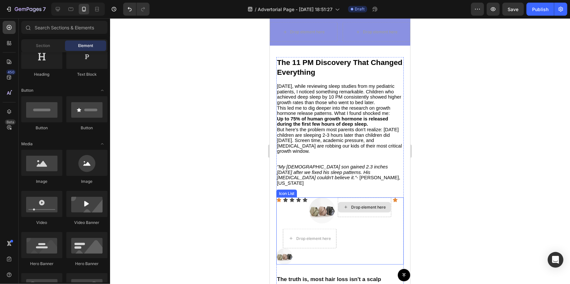
click at [373, 205] on div "Drop element here" at bounding box center [368, 206] width 35 height 5
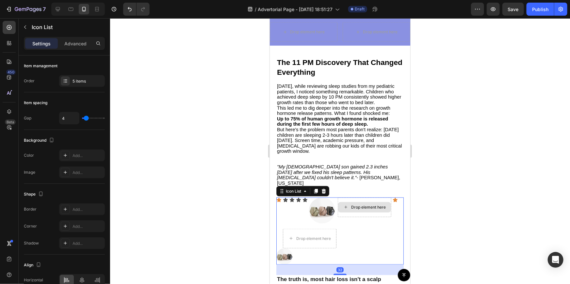
click at [365, 200] on div "Drop element here" at bounding box center [364, 207] width 54 height 20
click at [324, 189] on icon at bounding box center [323, 190] width 4 height 5
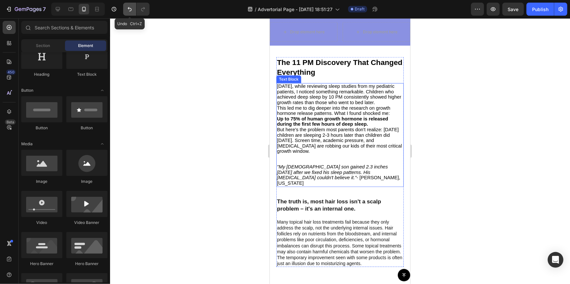
click at [127, 9] on icon "Undo/Redo" at bounding box center [129, 9] width 7 height 7
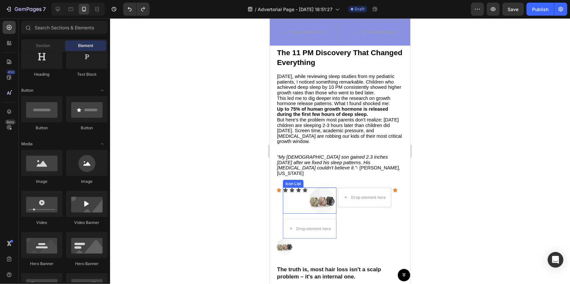
scroll to position [343, 0]
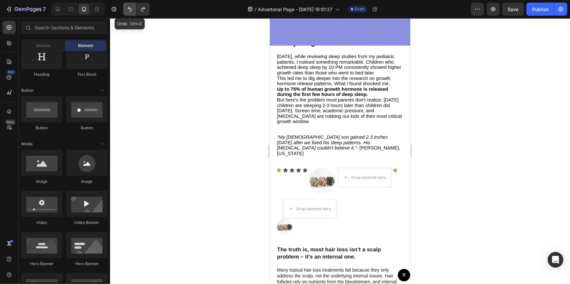
click at [123, 7] on button "Undo/Redo" at bounding box center [129, 9] width 13 height 13
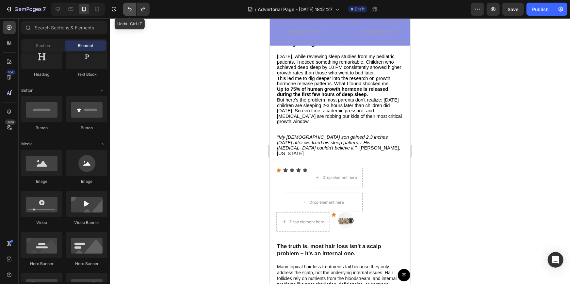
click at [123, 7] on button "Undo/Redo" at bounding box center [129, 9] width 13 height 13
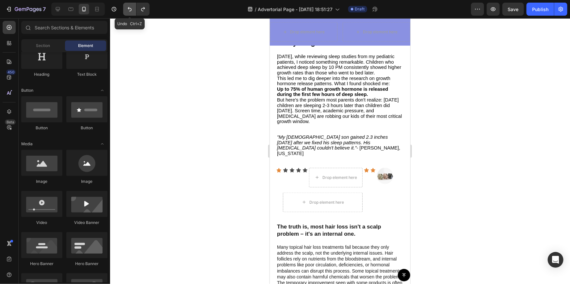
click at [123, 7] on button "Undo/Redo" at bounding box center [129, 9] width 13 height 13
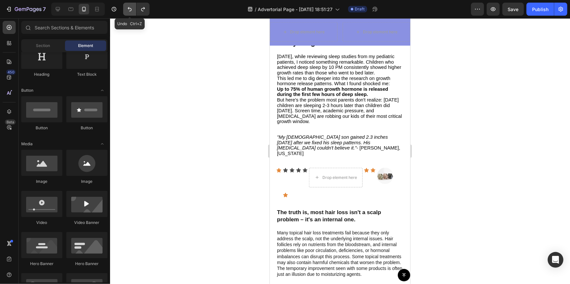
click at [123, 7] on button "Undo/Redo" at bounding box center [129, 9] width 13 height 13
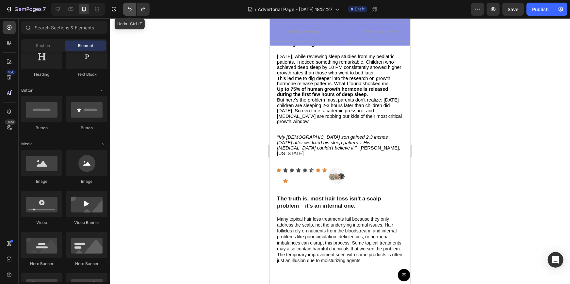
click at [123, 7] on button "Undo/Redo" at bounding box center [129, 9] width 13 height 13
click at [128, 7] on icon "Undo/Redo" at bounding box center [130, 9] width 4 height 4
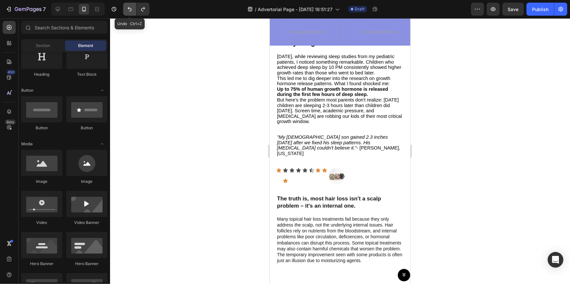
click at [128, 7] on icon "Undo/Redo" at bounding box center [130, 9] width 4 height 4
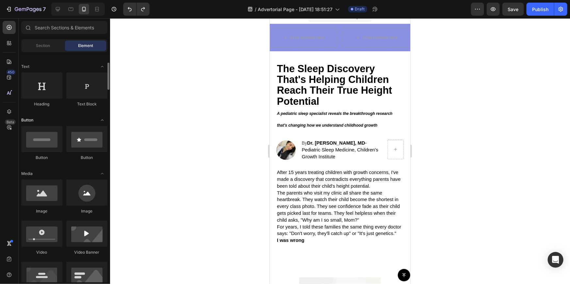
scroll to position [0, 0]
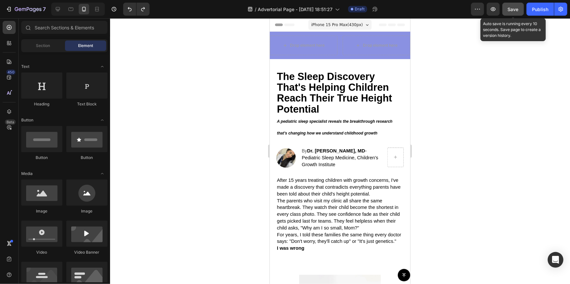
click at [514, 11] on span "Save" at bounding box center [513, 10] width 11 height 6
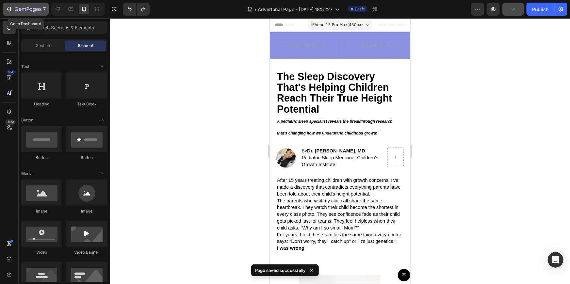
click at [7, 5] on div "7" at bounding box center [26, 9] width 40 height 8
